Goal: Use online tool/utility: Utilize a website feature to perform a specific function

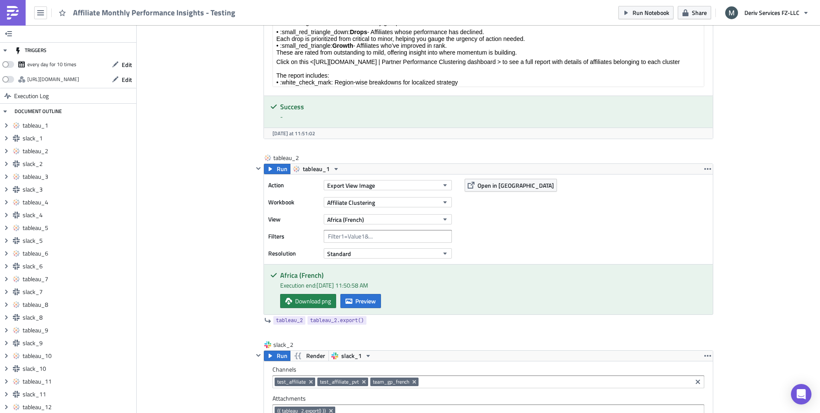
scroll to position [672, 0]
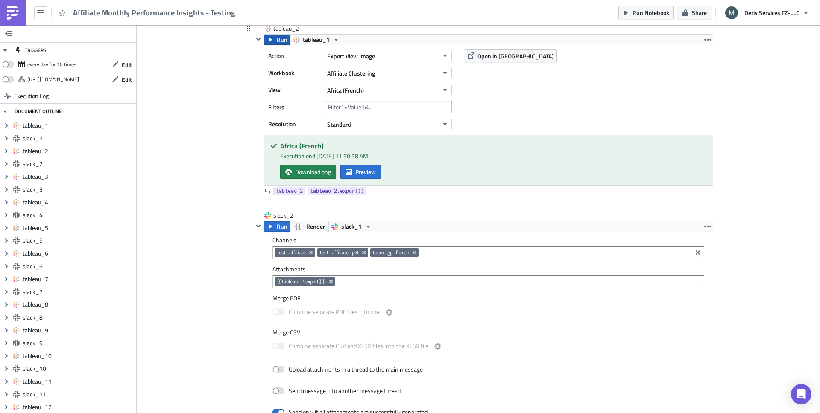
click at [270, 40] on icon "button" at bounding box center [270, 39] width 7 height 7
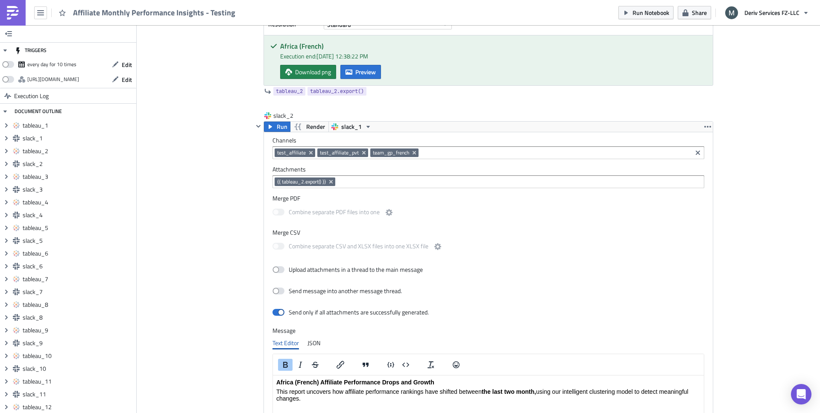
scroll to position [758, 0]
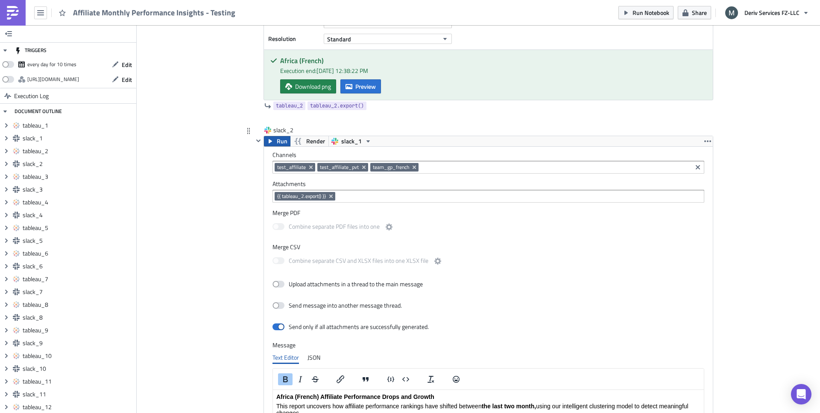
click at [271, 142] on button "Run" at bounding box center [277, 141] width 26 height 10
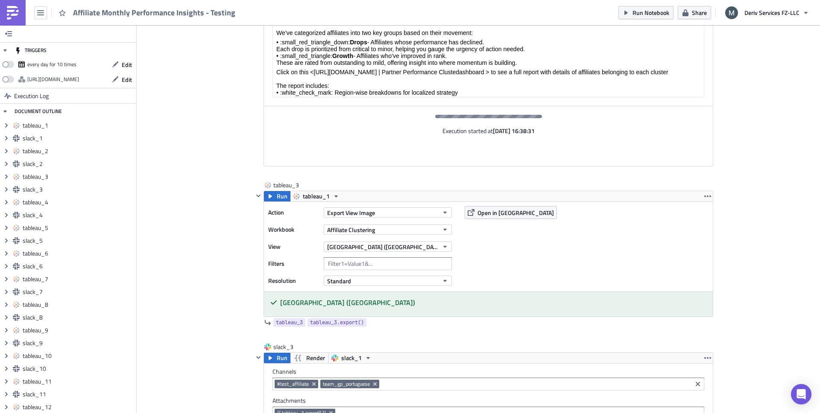
scroll to position [1164, 0]
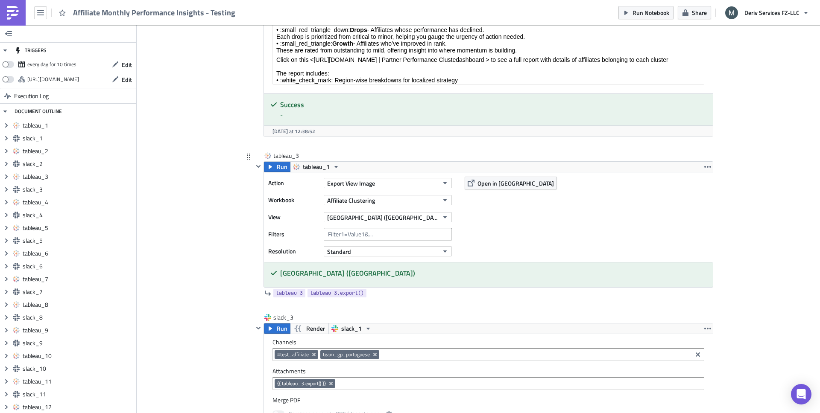
scroll to position [1175, 0]
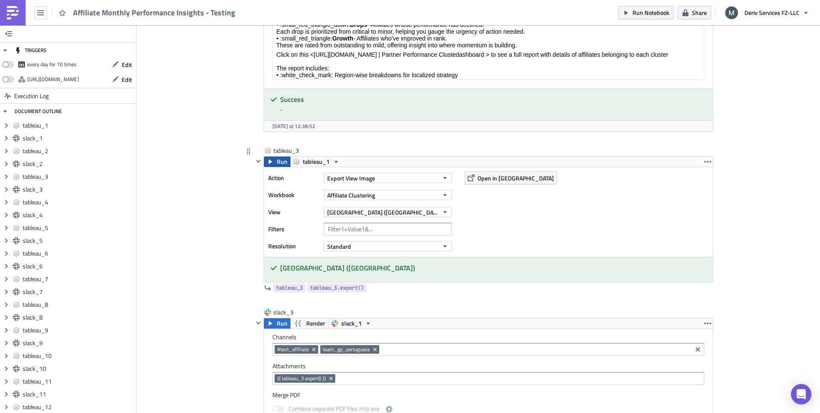
click at [277, 162] on span "Run" at bounding box center [282, 162] width 11 height 10
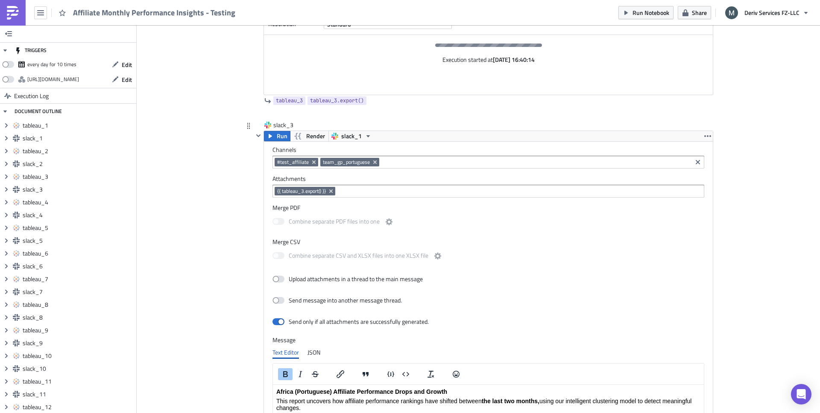
scroll to position [1400, 0]
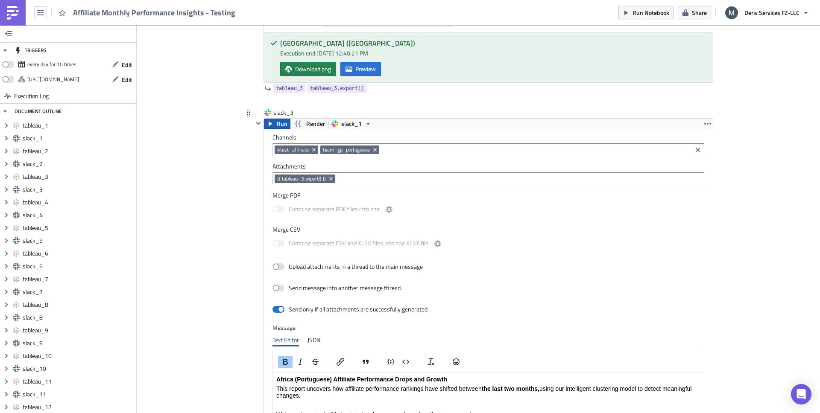
click at [271, 123] on button "Run" at bounding box center [277, 124] width 26 height 10
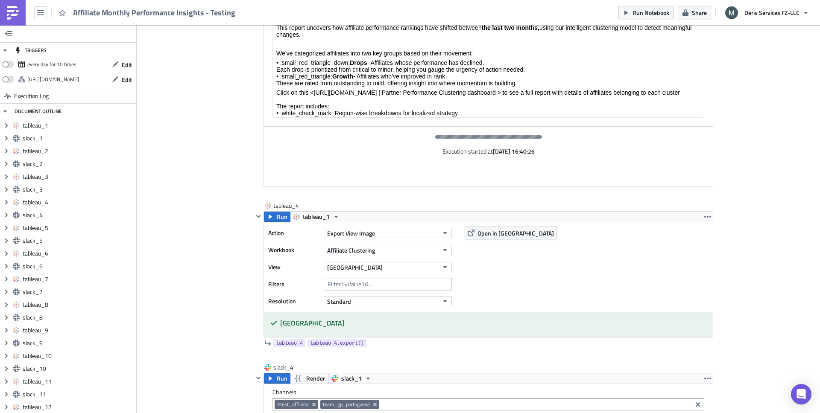
scroll to position [1801, 0]
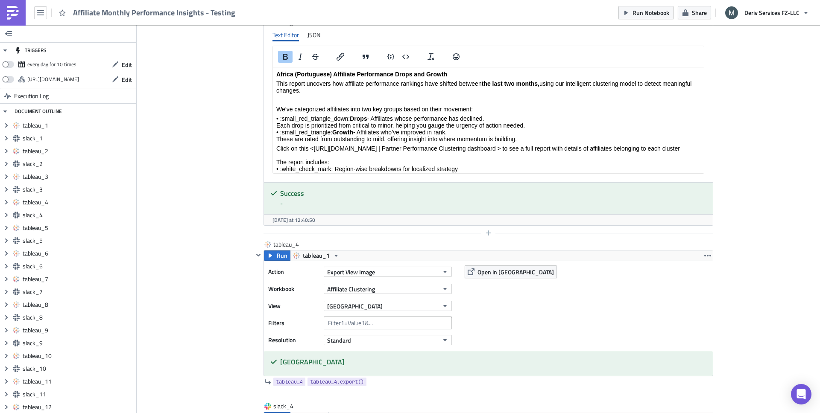
scroll to position [1707, 0]
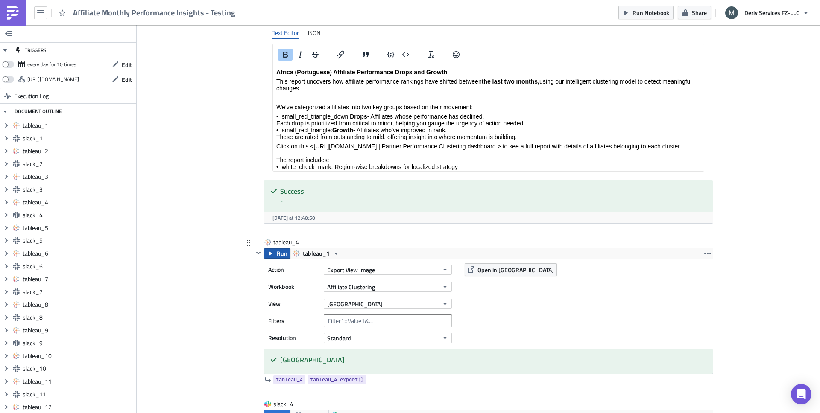
click at [272, 255] on button "Run" at bounding box center [277, 254] width 26 height 10
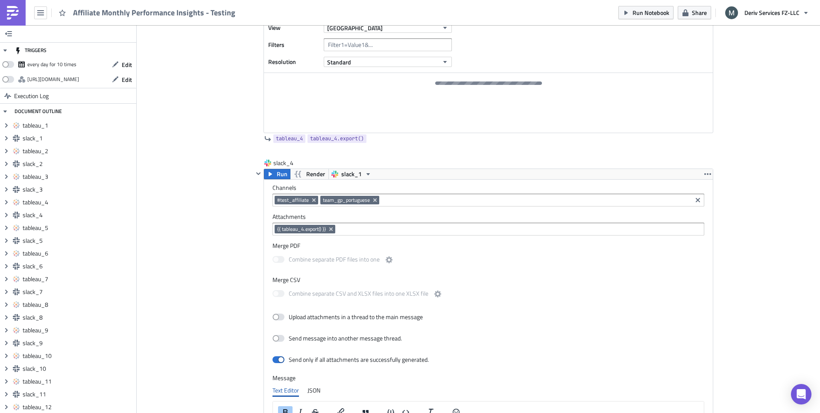
scroll to position [1984, 0]
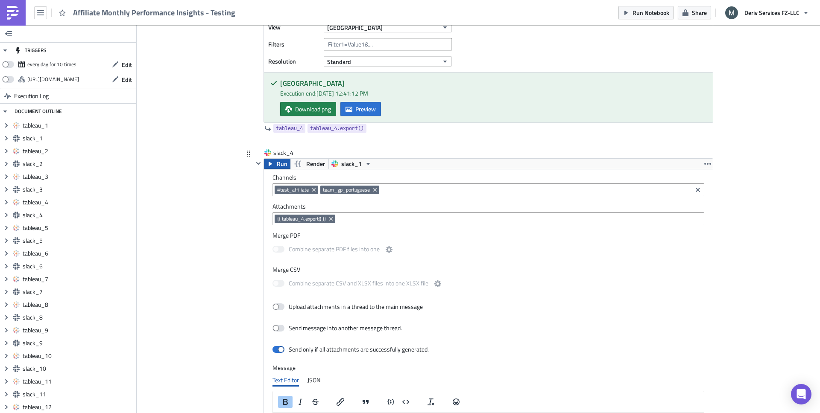
click at [273, 165] on button "Run" at bounding box center [277, 164] width 26 height 10
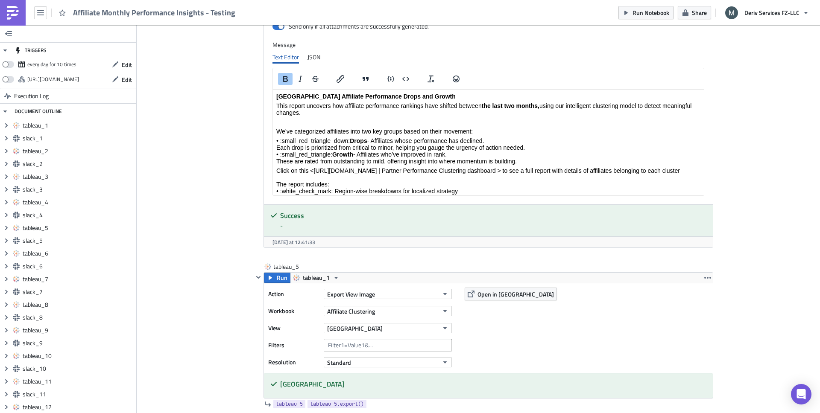
scroll to position [2370, 0]
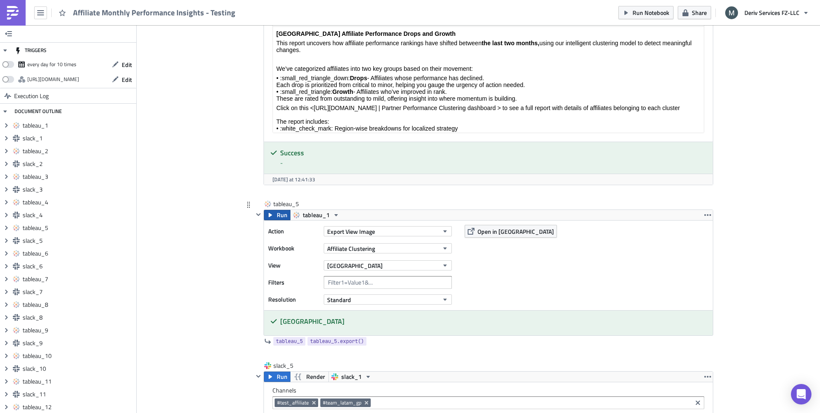
click at [277, 217] on span "Run" at bounding box center [282, 215] width 11 height 10
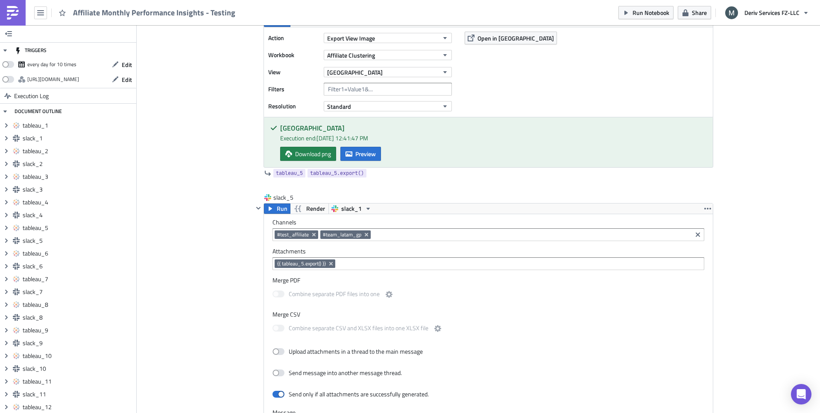
scroll to position [2570, 0]
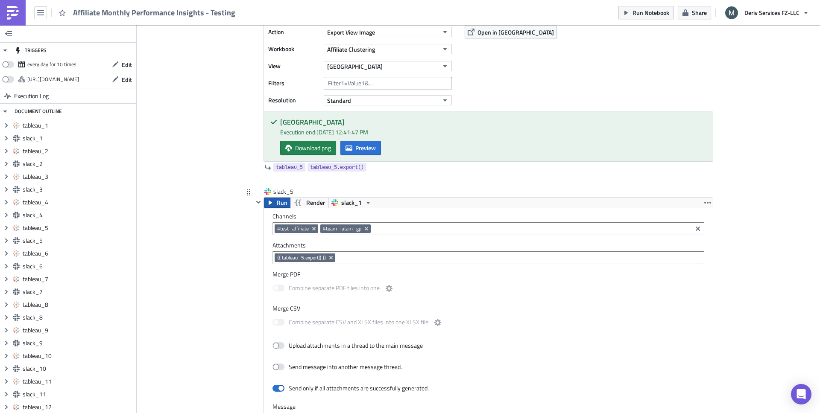
click at [270, 202] on icon "button" at bounding box center [270, 202] width 7 height 7
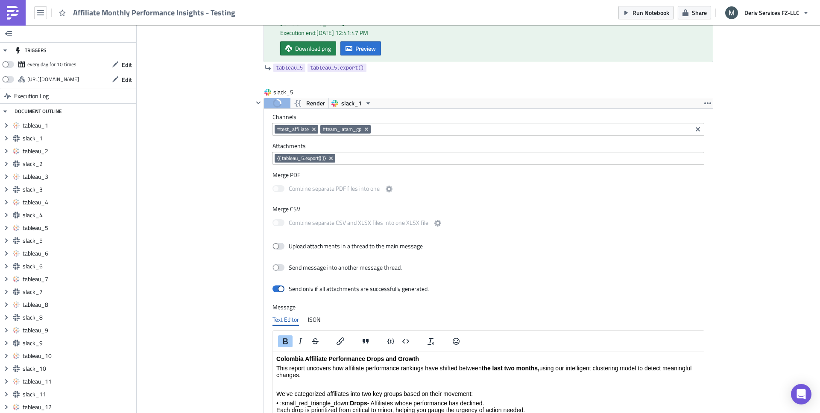
scroll to position [2671, 0]
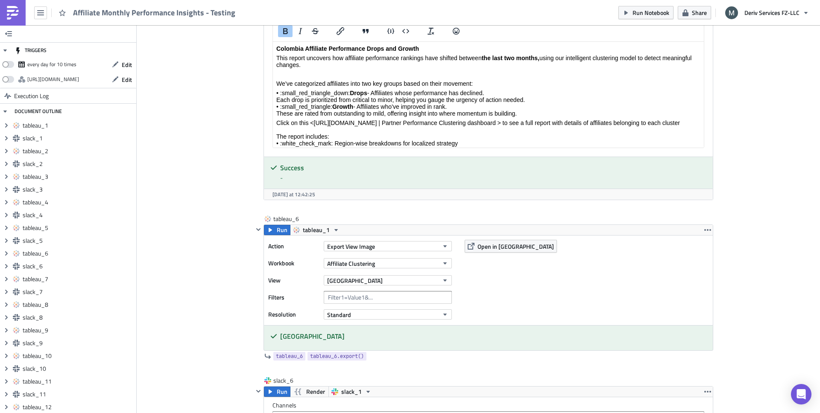
scroll to position [2980, 0]
click at [277, 228] on span "Run" at bounding box center [282, 230] width 11 height 10
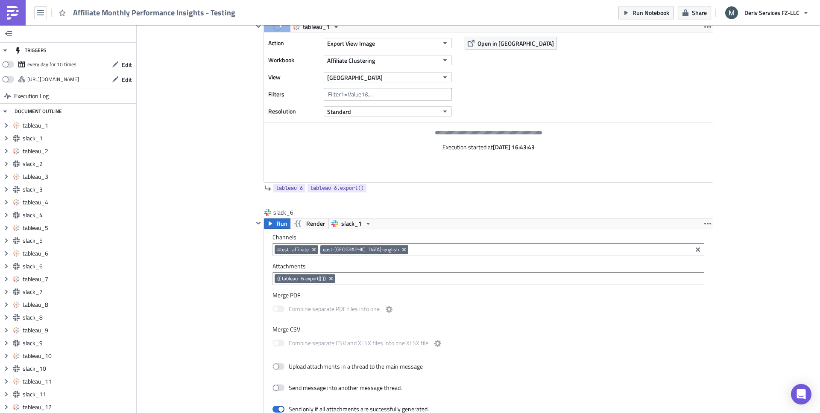
scroll to position [3184, 0]
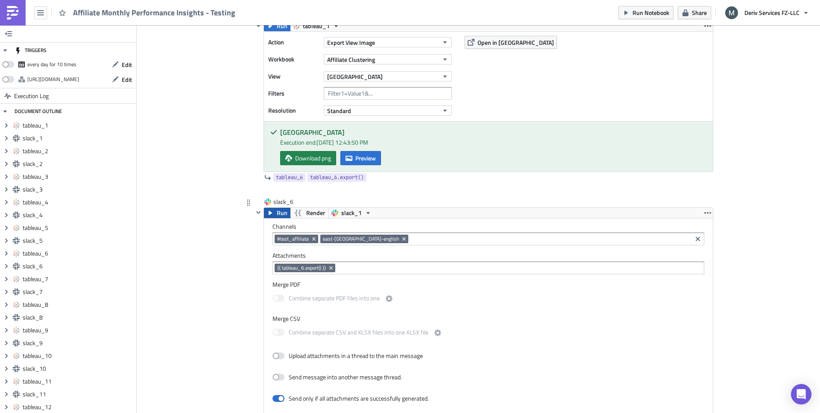
click at [277, 213] on span "Run" at bounding box center [282, 213] width 11 height 10
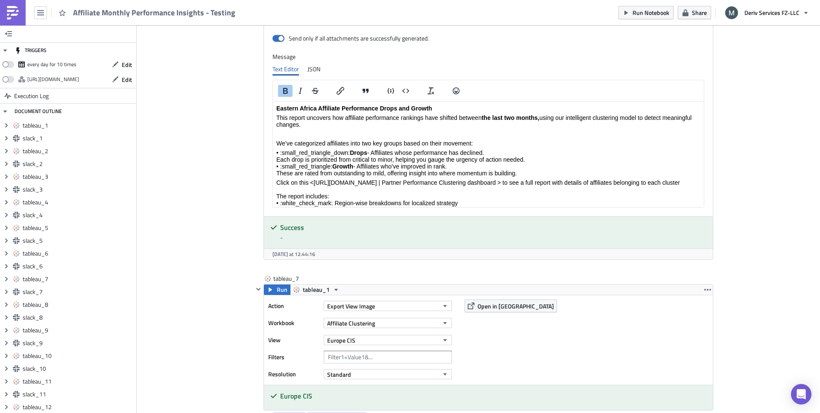
scroll to position [3547, 0]
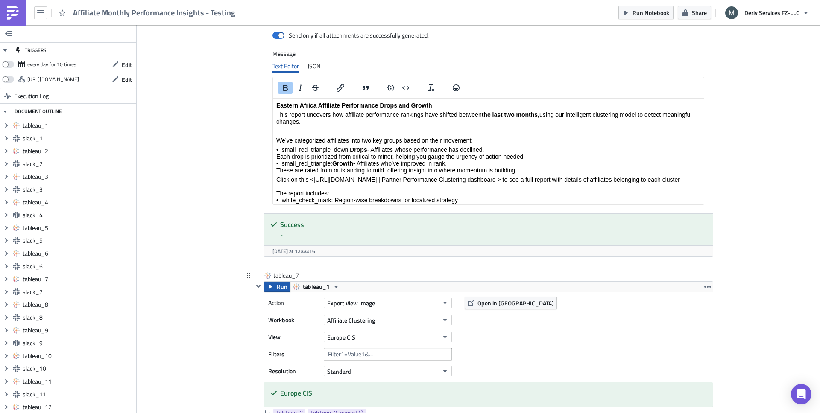
click at [271, 289] on button "Run" at bounding box center [277, 287] width 26 height 10
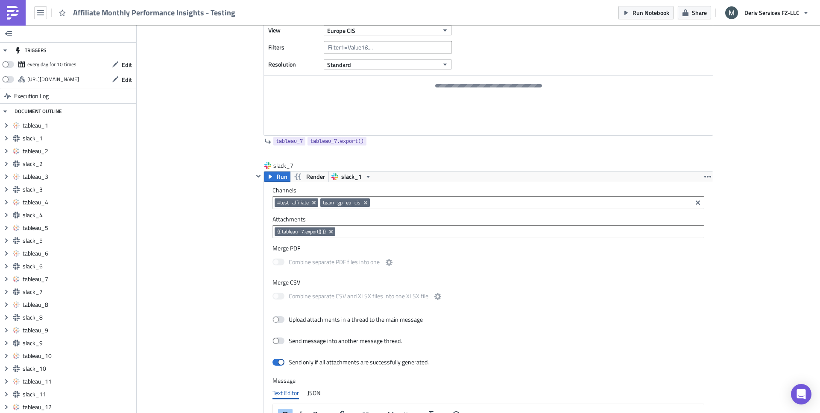
scroll to position [3866, 0]
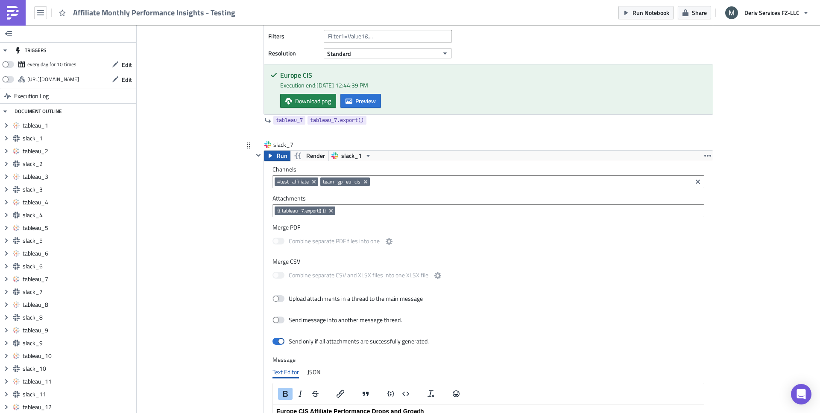
click at [281, 154] on span "Run" at bounding box center [282, 156] width 11 height 10
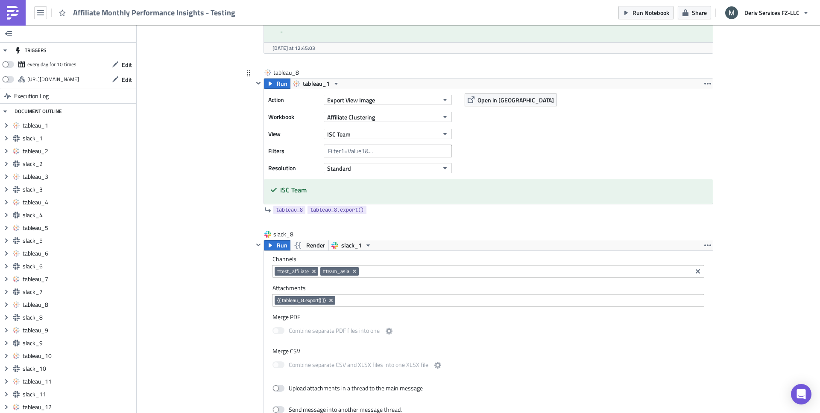
scroll to position [4377, 0]
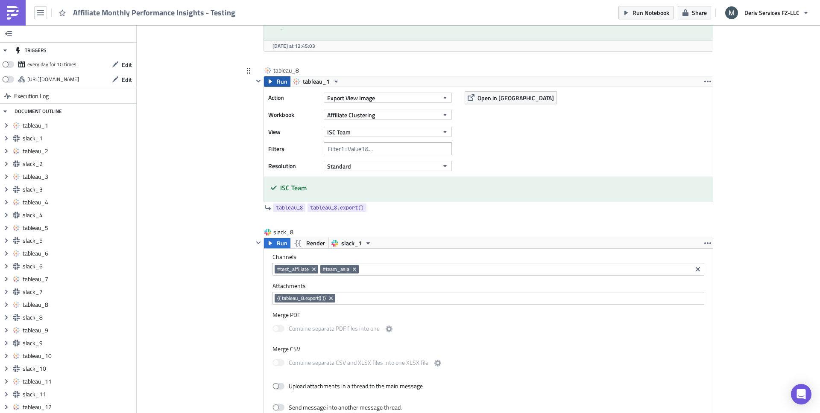
click at [277, 82] on span "Run" at bounding box center [282, 81] width 11 height 10
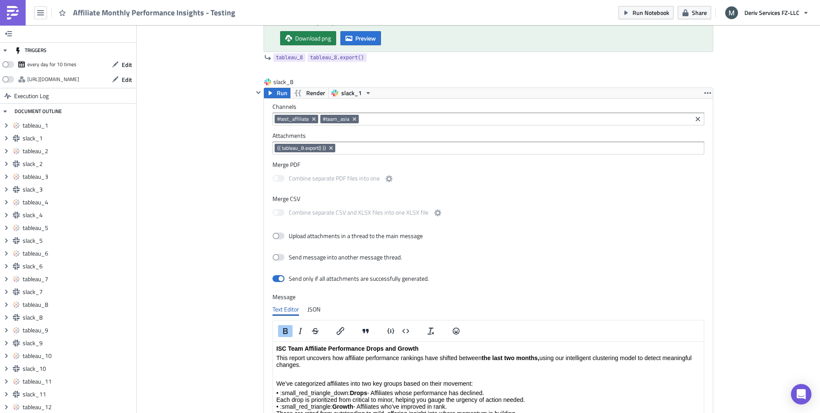
scroll to position [4554, 0]
click at [277, 95] on span "Run" at bounding box center [282, 92] width 11 height 10
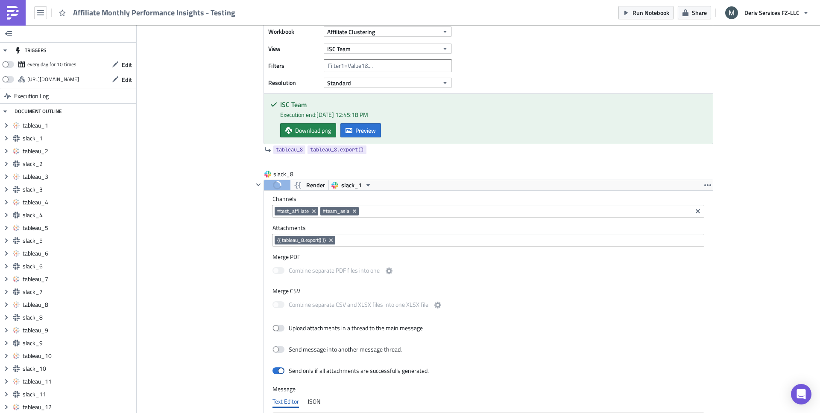
scroll to position [4419, 0]
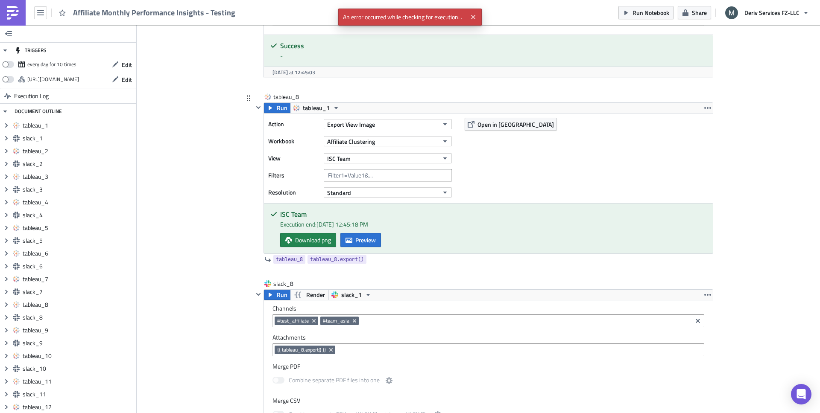
scroll to position [4345, 0]
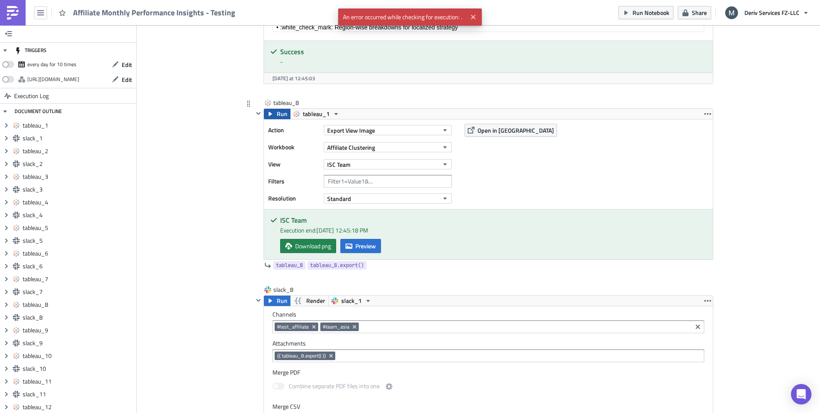
click at [272, 115] on button "Run" at bounding box center [277, 114] width 26 height 10
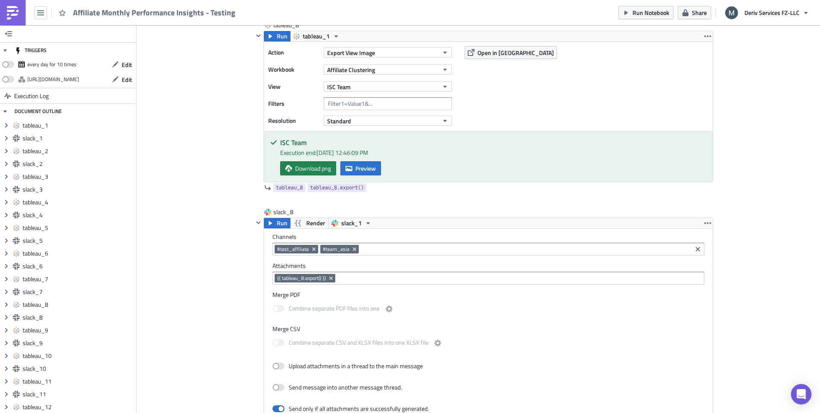
scroll to position [4406, 0]
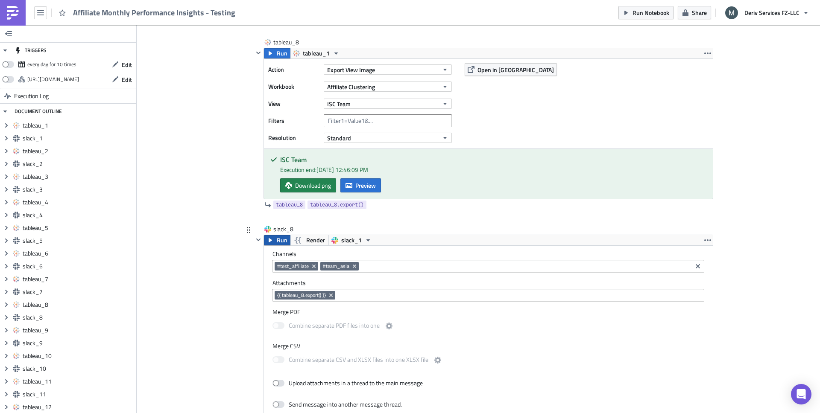
click at [278, 239] on span "Run" at bounding box center [282, 240] width 11 height 10
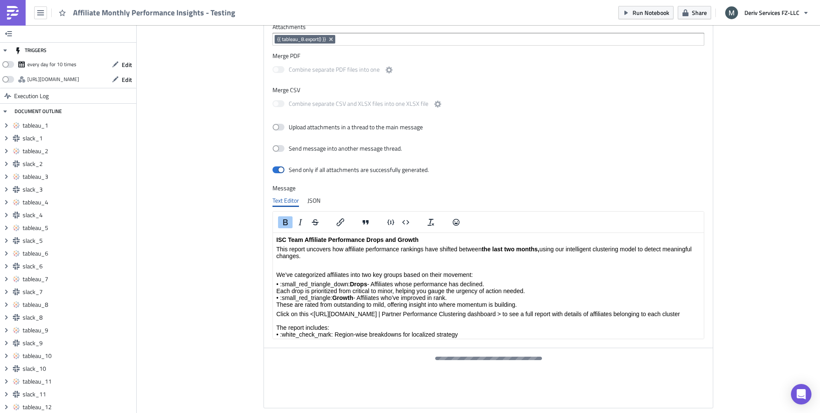
scroll to position [4667, 0]
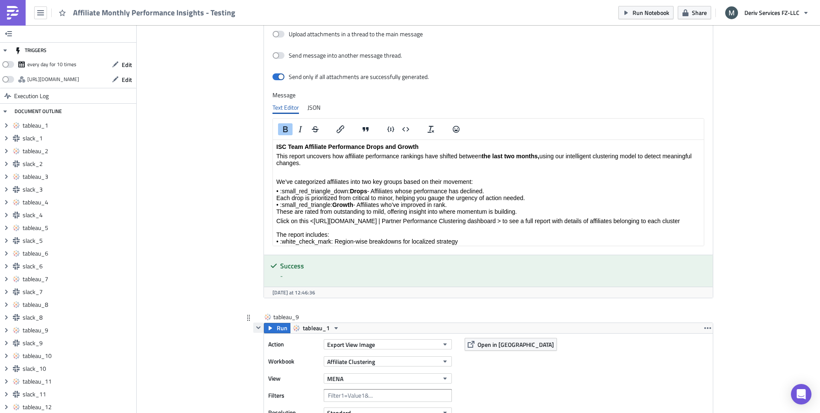
scroll to position [4801, 0]
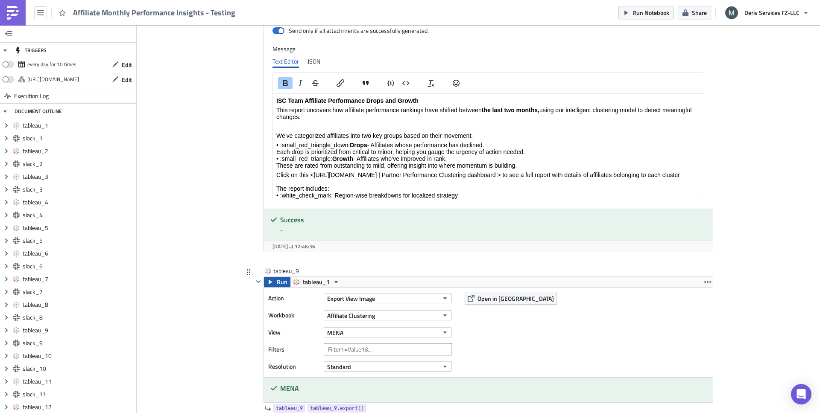
click at [271, 281] on button "Run" at bounding box center [277, 282] width 26 height 10
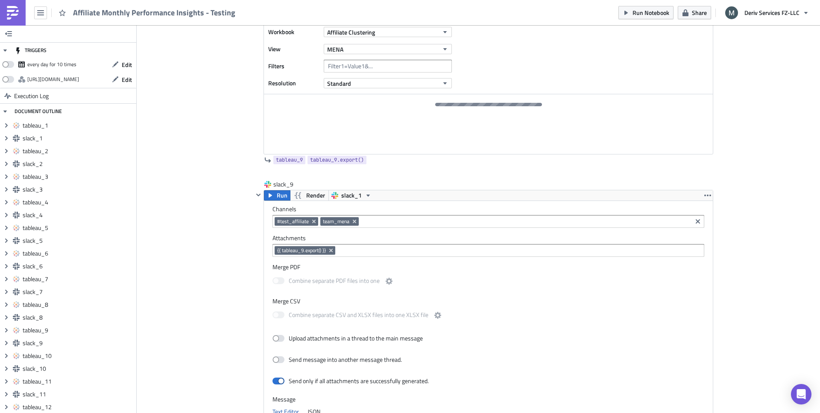
scroll to position [5112, 0]
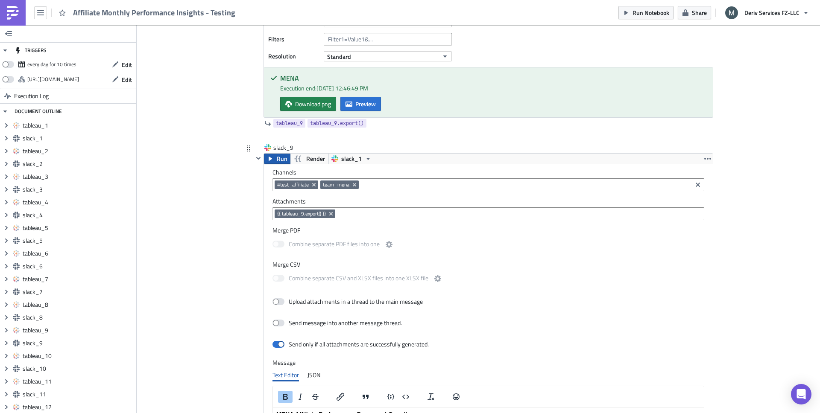
click at [269, 159] on icon "button" at bounding box center [270, 159] width 3 height 4
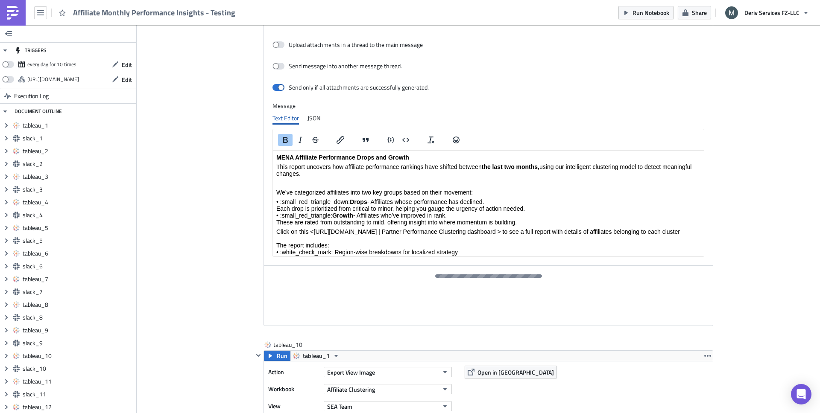
scroll to position [5378, 0]
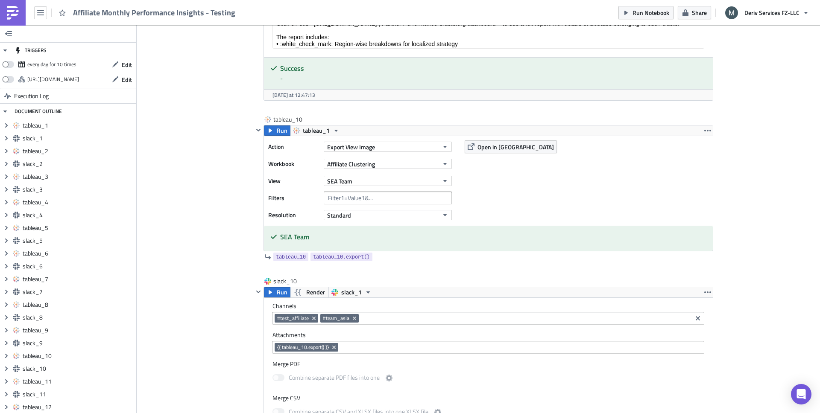
scroll to position [5578, 0]
click at [279, 131] on span "Run" at bounding box center [282, 129] width 11 height 10
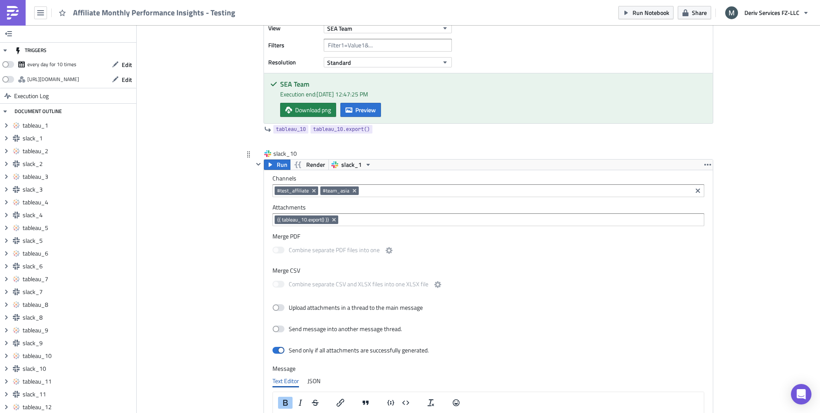
scroll to position [5731, 0]
click at [280, 167] on span "Run" at bounding box center [282, 164] width 11 height 10
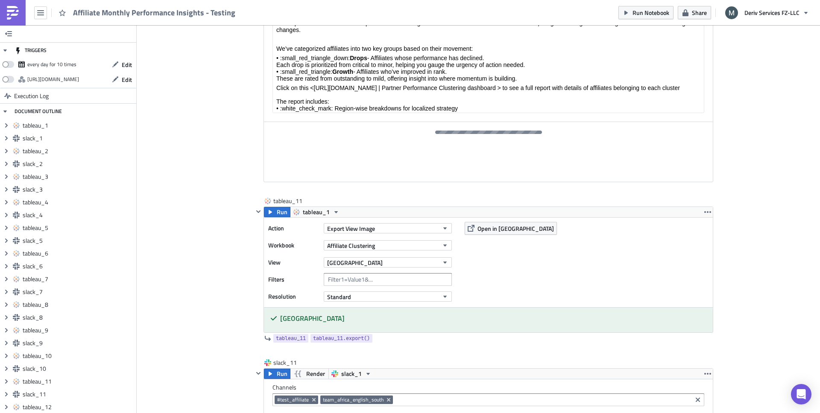
scroll to position [6138, 0]
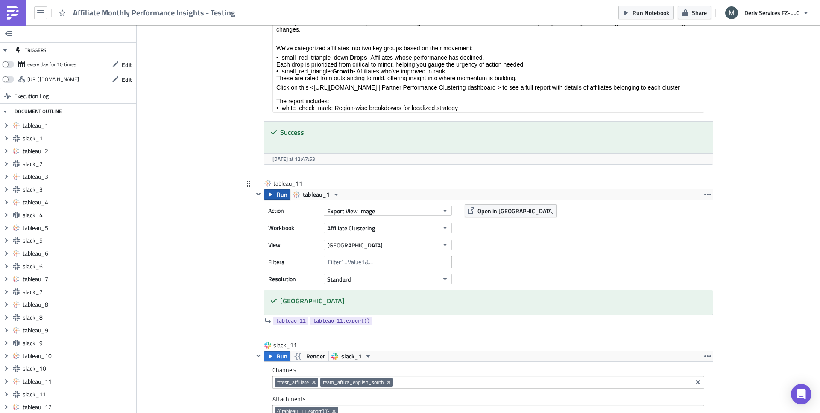
click at [278, 195] on span "Run" at bounding box center [282, 195] width 11 height 10
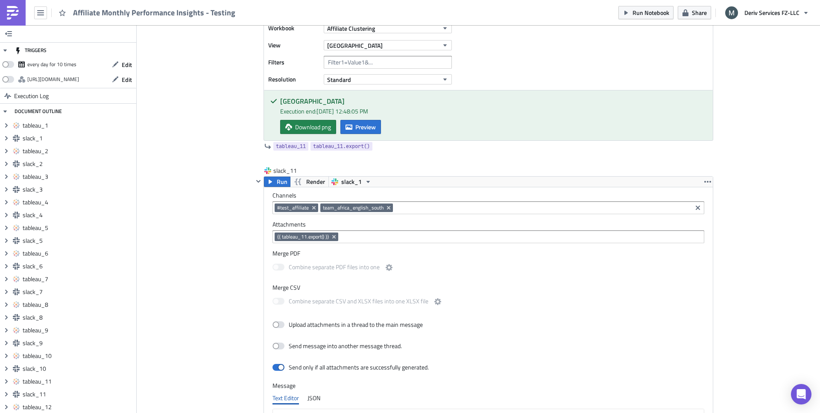
scroll to position [6348, 0]
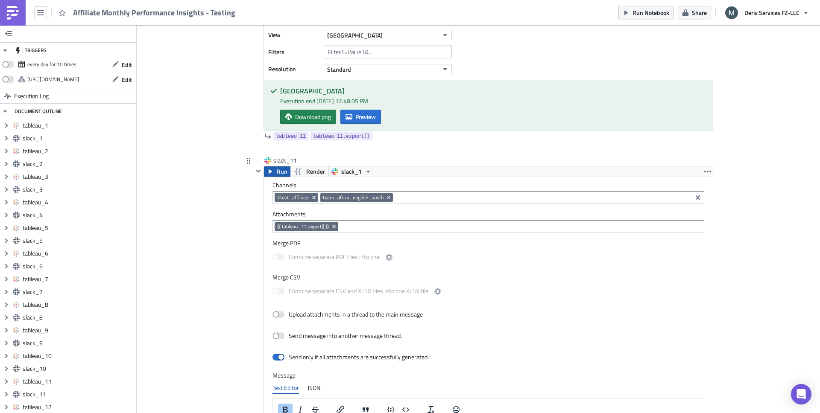
click at [272, 168] on button "Run" at bounding box center [277, 172] width 26 height 10
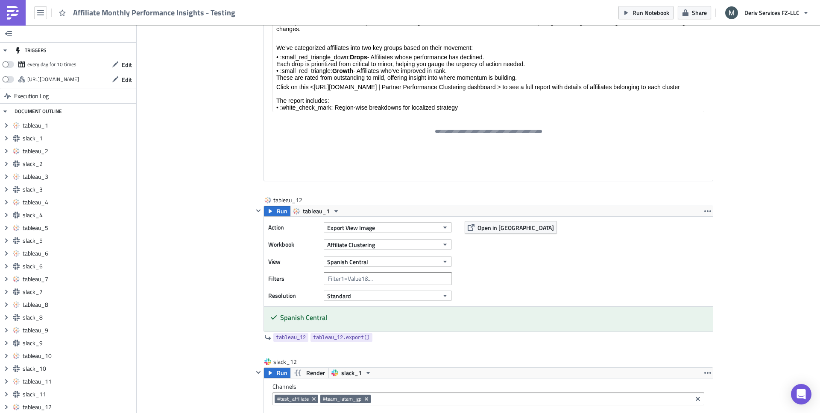
scroll to position [6800, 0]
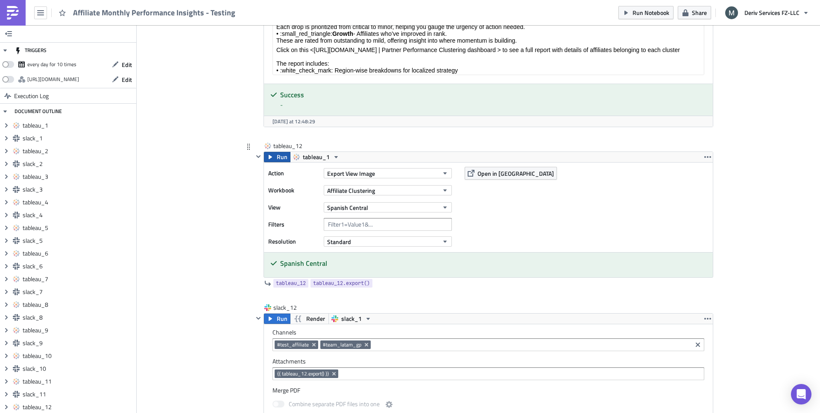
click at [277, 158] on span "Run" at bounding box center [282, 157] width 11 height 10
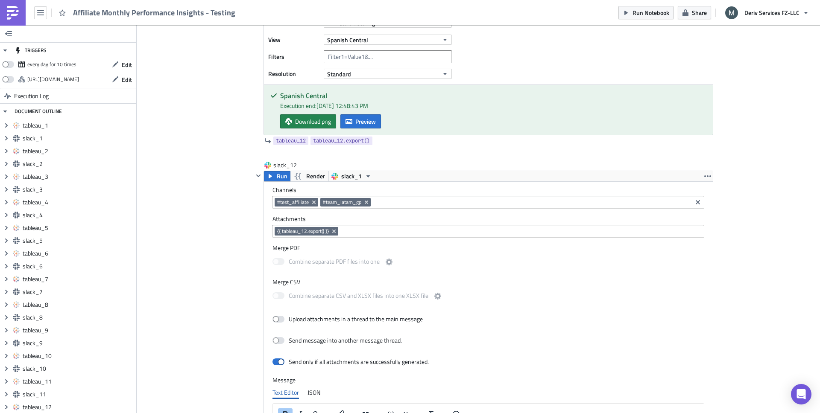
scroll to position [7001, 0]
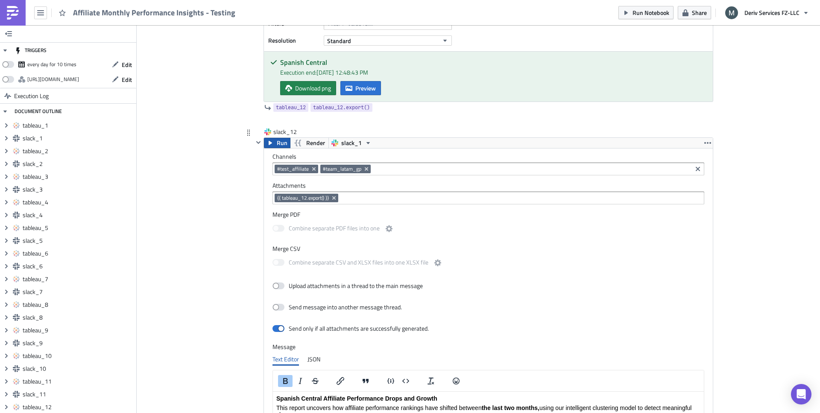
click at [280, 144] on span "Run" at bounding box center [282, 143] width 11 height 10
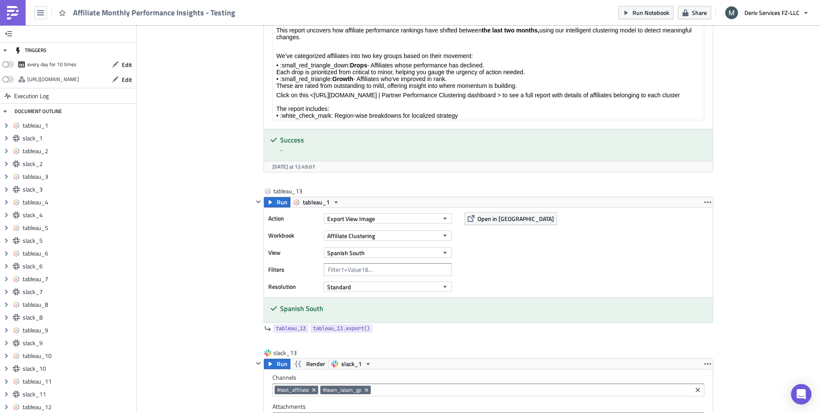
scroll to position [7389, 0]
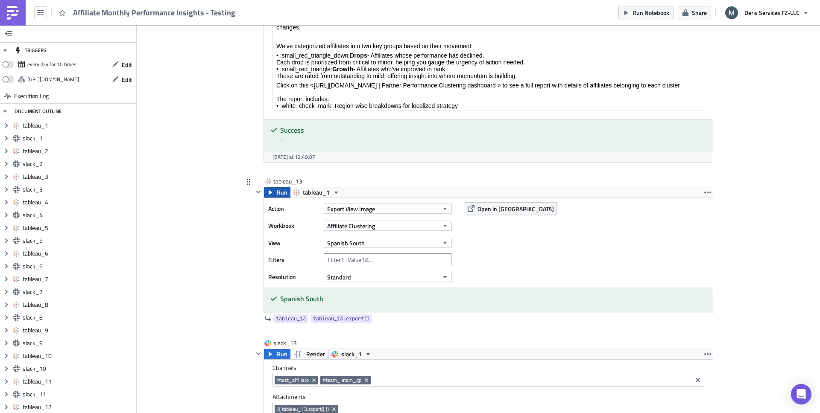
click at [277, 193] on span "Run" at bounding box center [282, 193] width 11 height 10
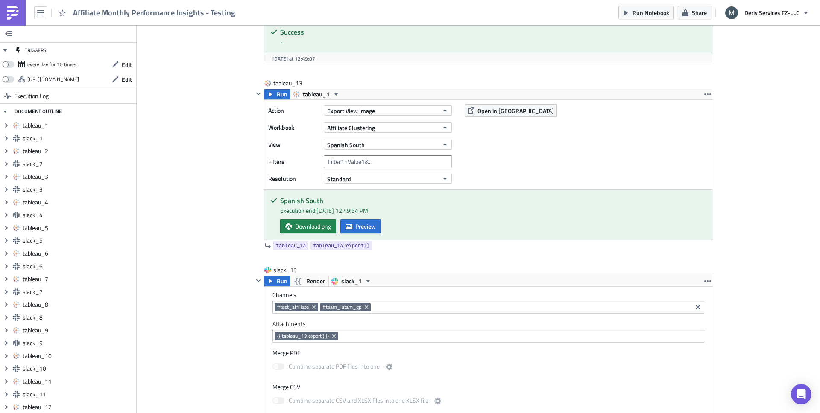
scroll to position [7624, 0]
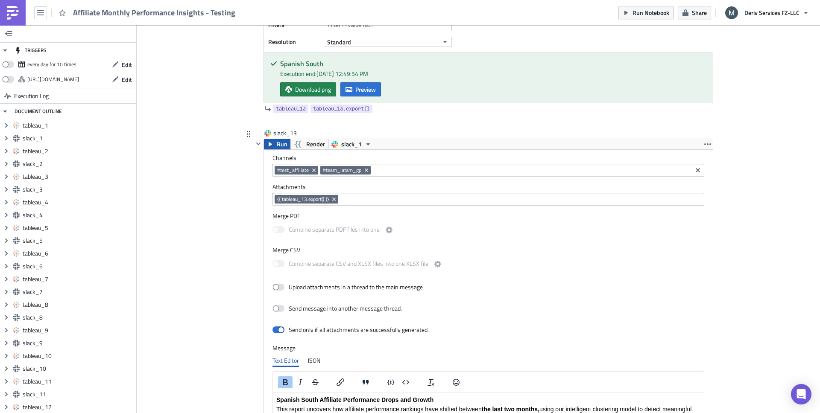
click at [281, 144] on span "Run" at bounding box center [282, 144] width 11 height 10
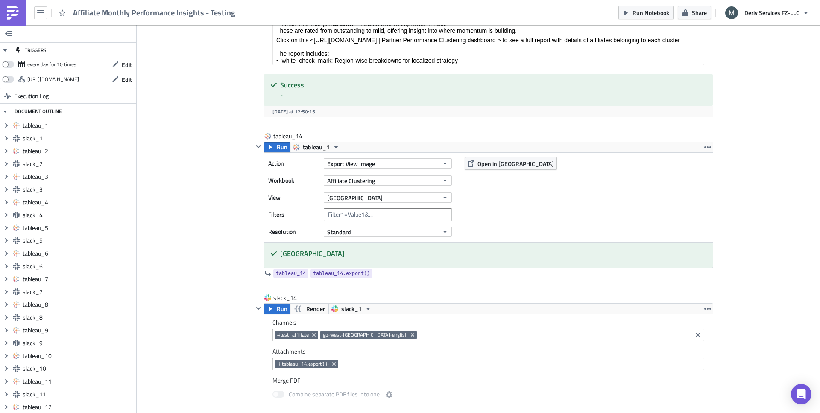
scroll to position [8055, 0]
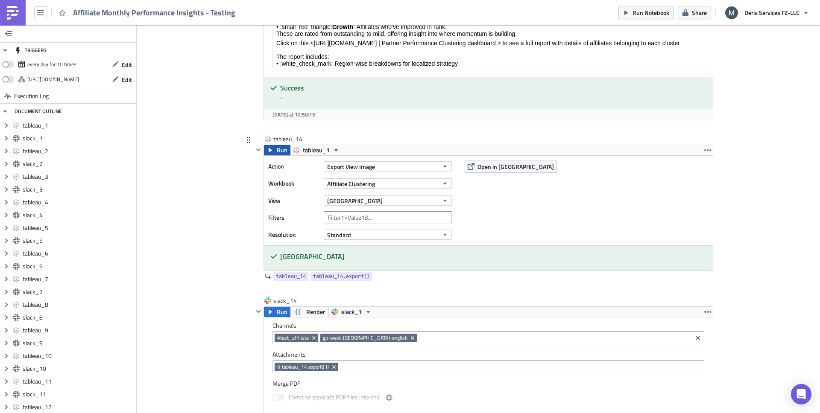
click at [271, 152] on button "Run" at bounding box center [277, 150] width 26 height 10
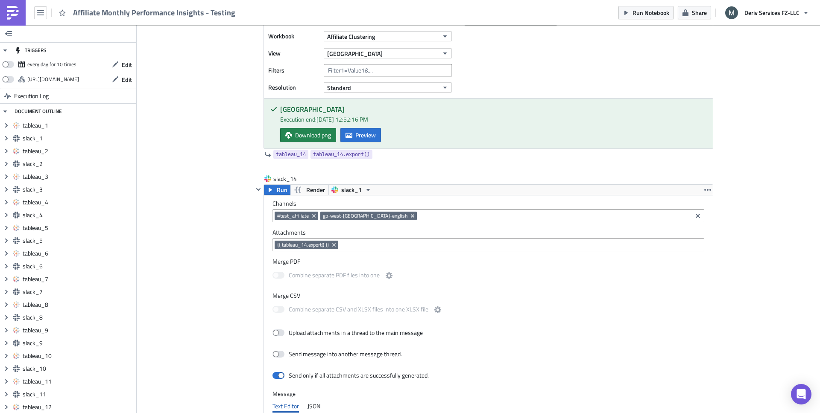
scroll to position [8204, 0]
click at [277, 189] on span "Run" at bounding box center [282, 189] width 11 height 10
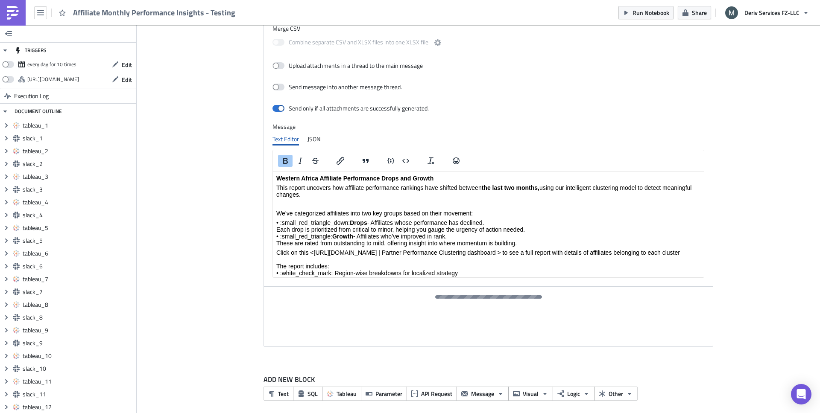
scroll to position [8476, 0]
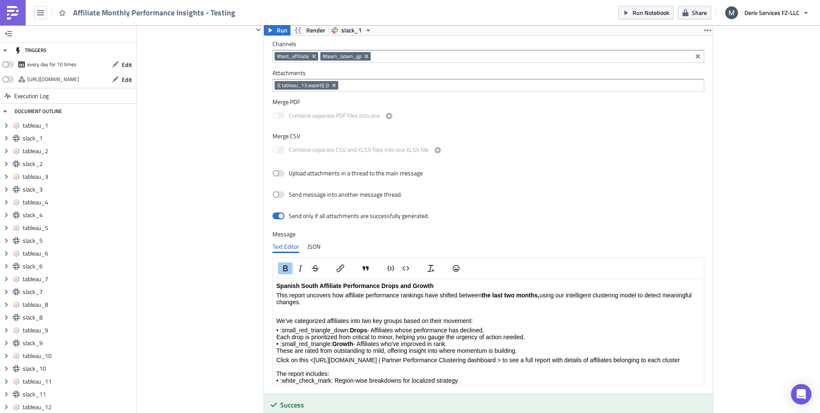
scroll to position [7512, 0]
